Goal: Task Accomplishment & Management: Complete application form

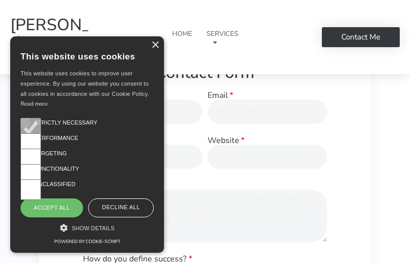
scroll to position [327, 0]
click at [267, 123] on input "Email" at bounding box center [268, 113] width 120 height 24
type input "[EMAIL_ADDRESS][PERSON_NAME][DOMAIN_NAME]"
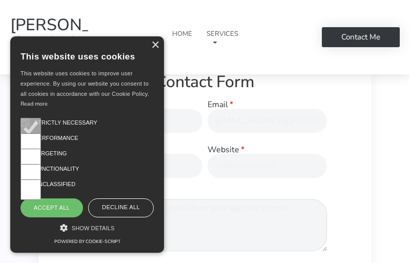
type textarea "Propuesta para Rubenlozano. Hola, es un placer saludarte. Te escribo porque ser…"
click at [143, 131] on div "Performance" at bounding box center [84, 138] width 139 height 21
type input "Kiara"
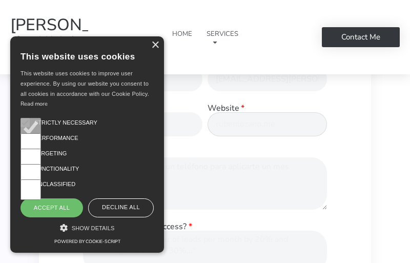
click at [267, 134] on input "Website" at bounding box center [268, 124] width 120 height 24
type input "[DOMAIN_NAME]"
checkbox input "true"
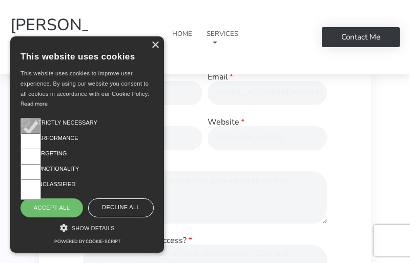
scroll to position [172, 0]
